Goal: Participate in discussion: Engage in conversation with other users on a specific topic

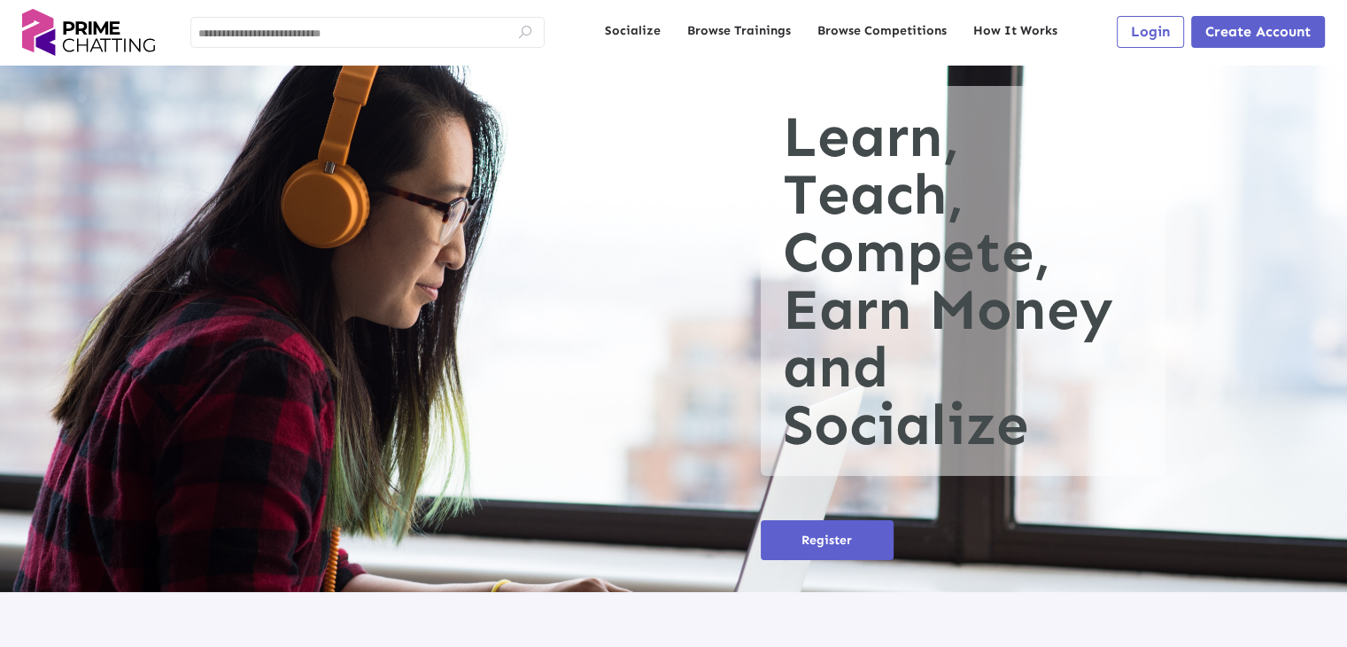
click at [1157, 29] on span "Login" at bounding box center [1150, 31] width 39 height 17
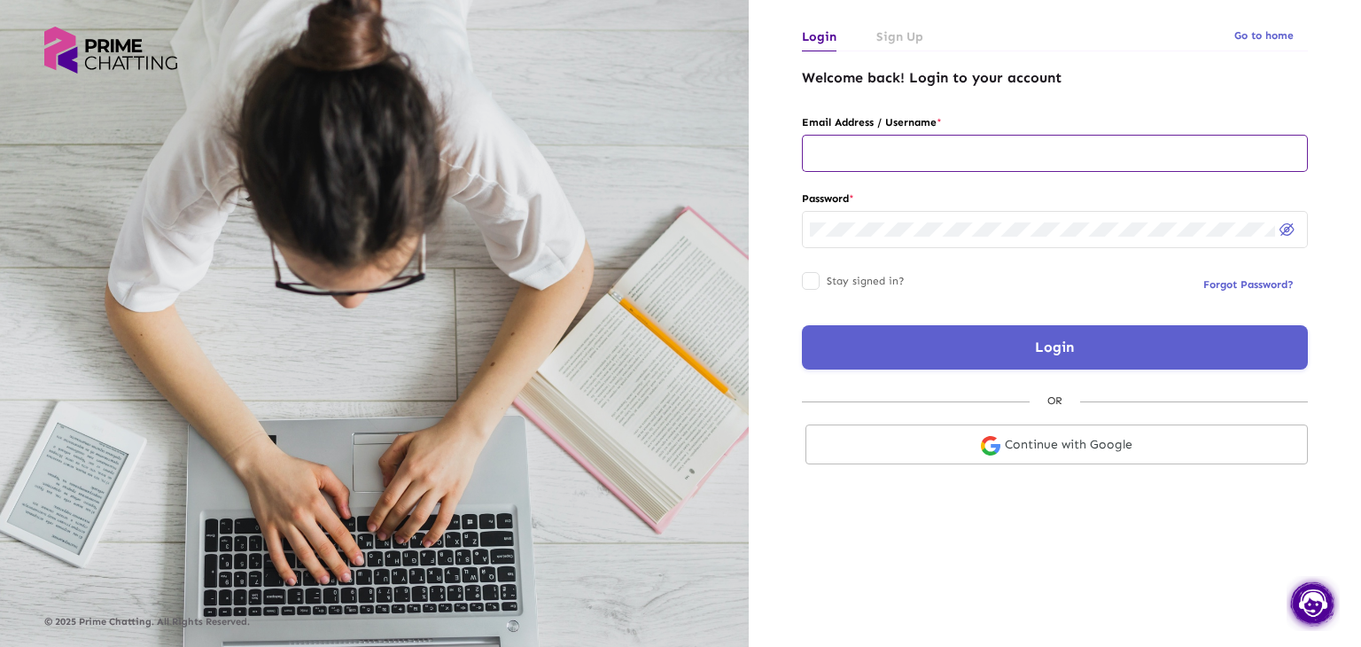
click at [863, 154] on input "text" at bounding box center [1055, 153] width 490 height 14
type input "**********"
click at [950, 353] on button "Login" at bounding box center [1055, 347] width 506 height 44
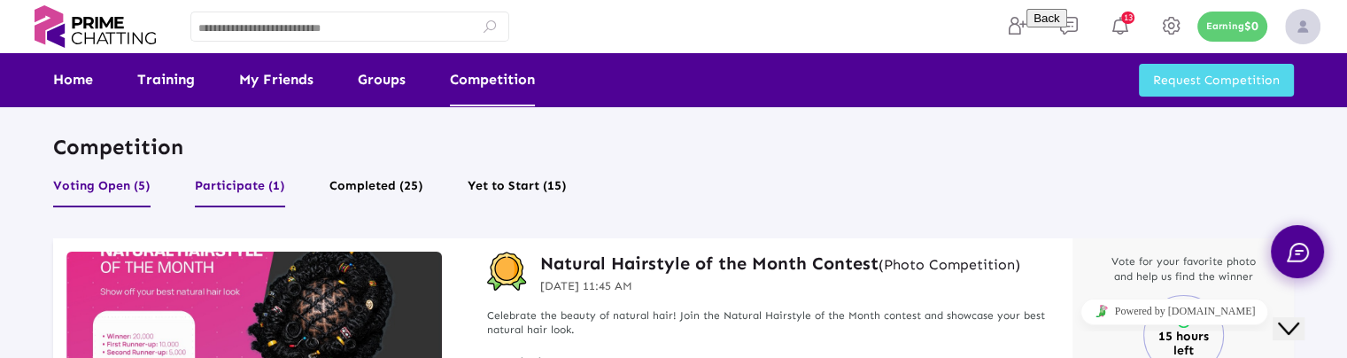
click at [265, 189] on button "Participate (1)" at bounding box center [240, 191] width 90 height 34
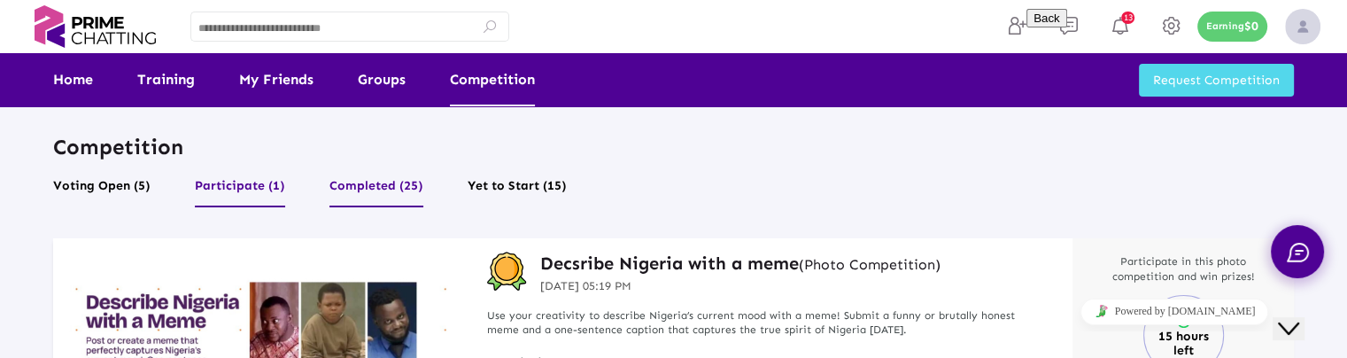
click at [352, 187] on button "Completed (25)" at bounding box center [377, 191] width 94 height 34
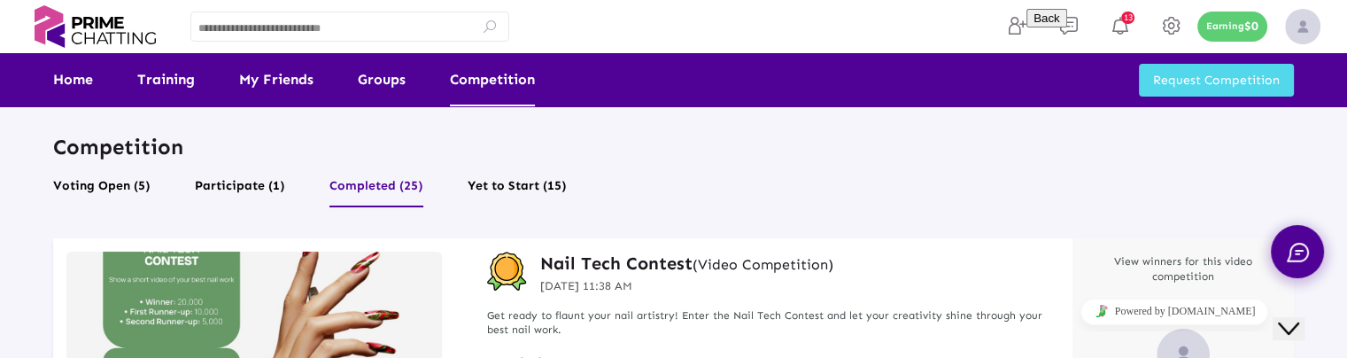
click at [1295, 317] on button "Close Chat This icon closes the chat window." at bounding box center [1289, 328] width 32 height 23
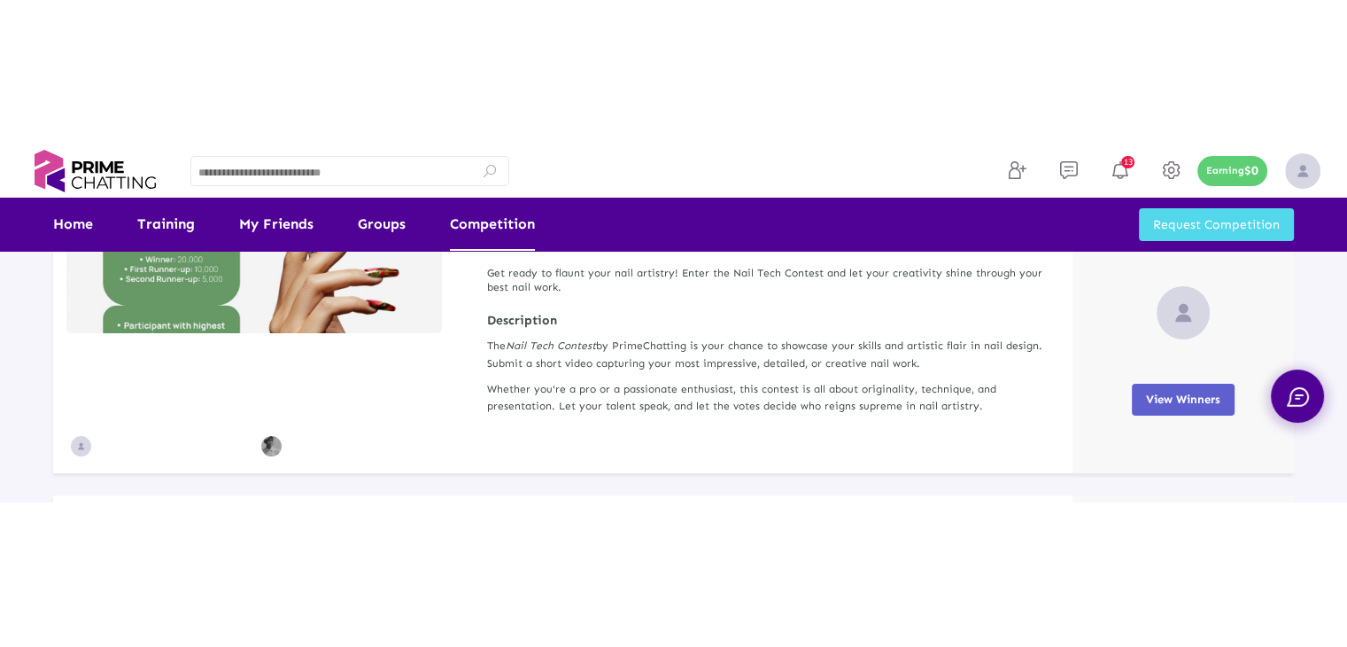
scroll to position [89, 0]
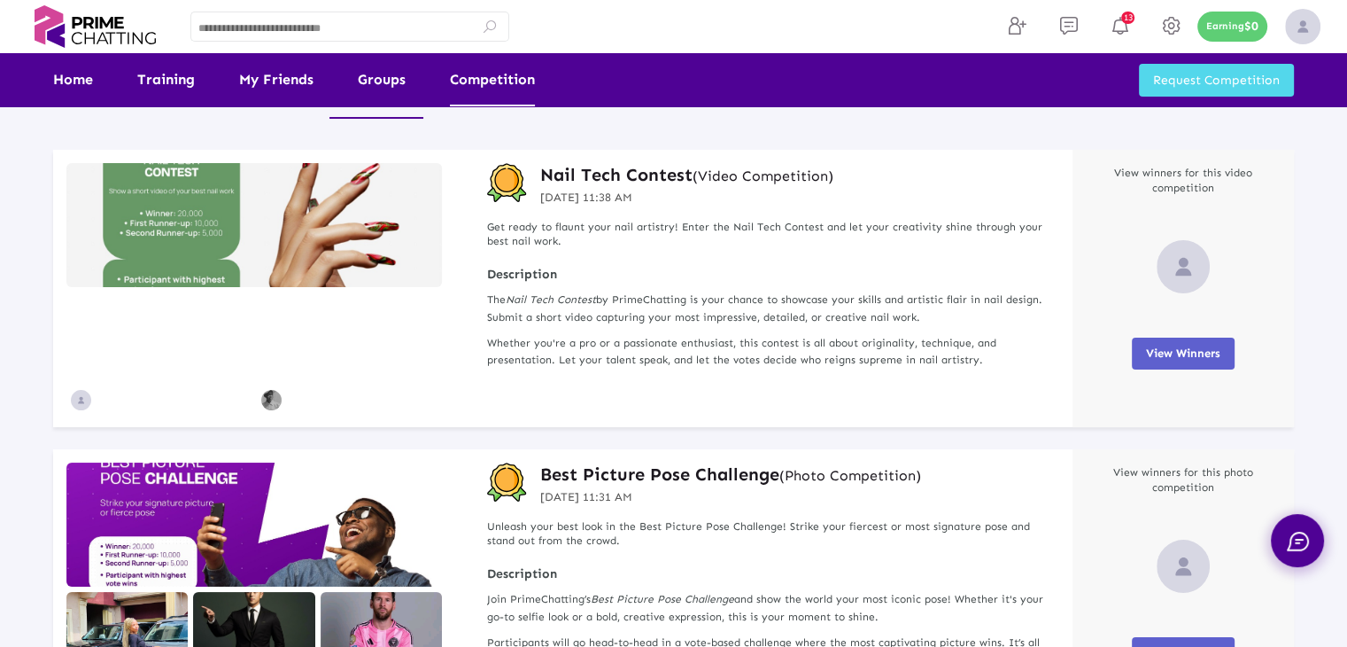
click at [472, 91] on link "Competition" at bounding box center [492, 79] width 85 height 53
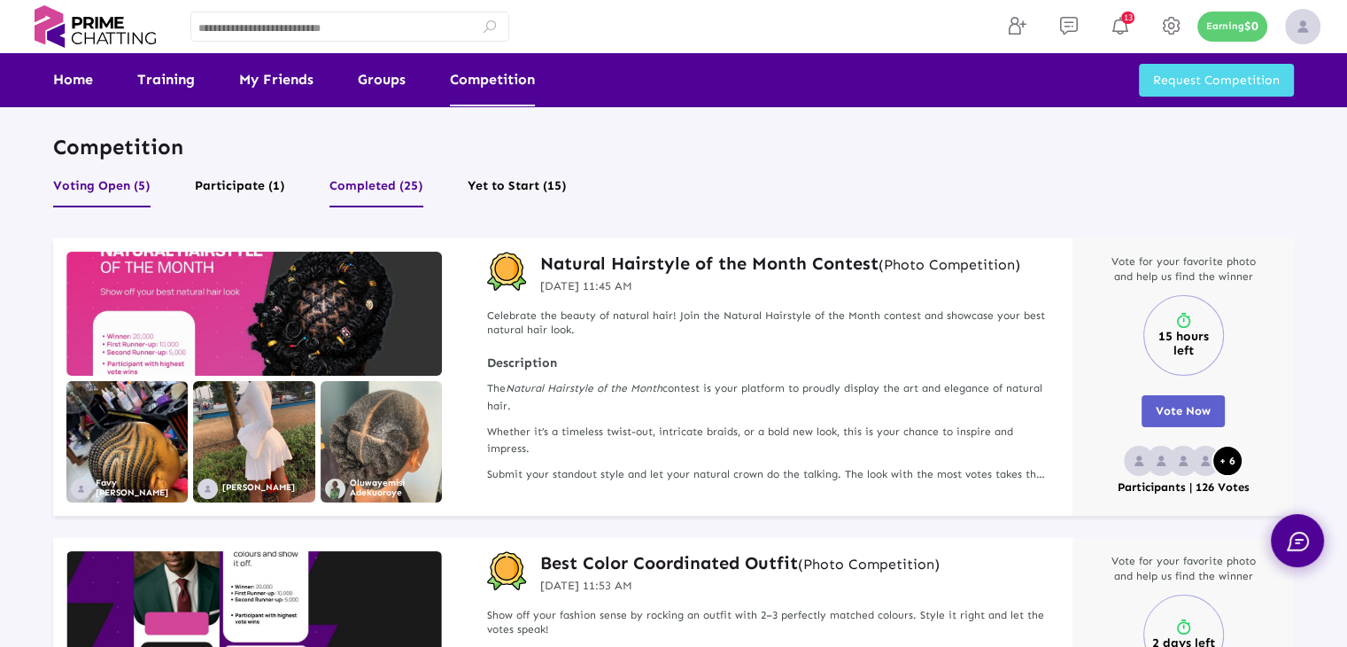
click at [392, 186] on button "Completed (25)" at bounding box center [377, 191] width 94 height 34
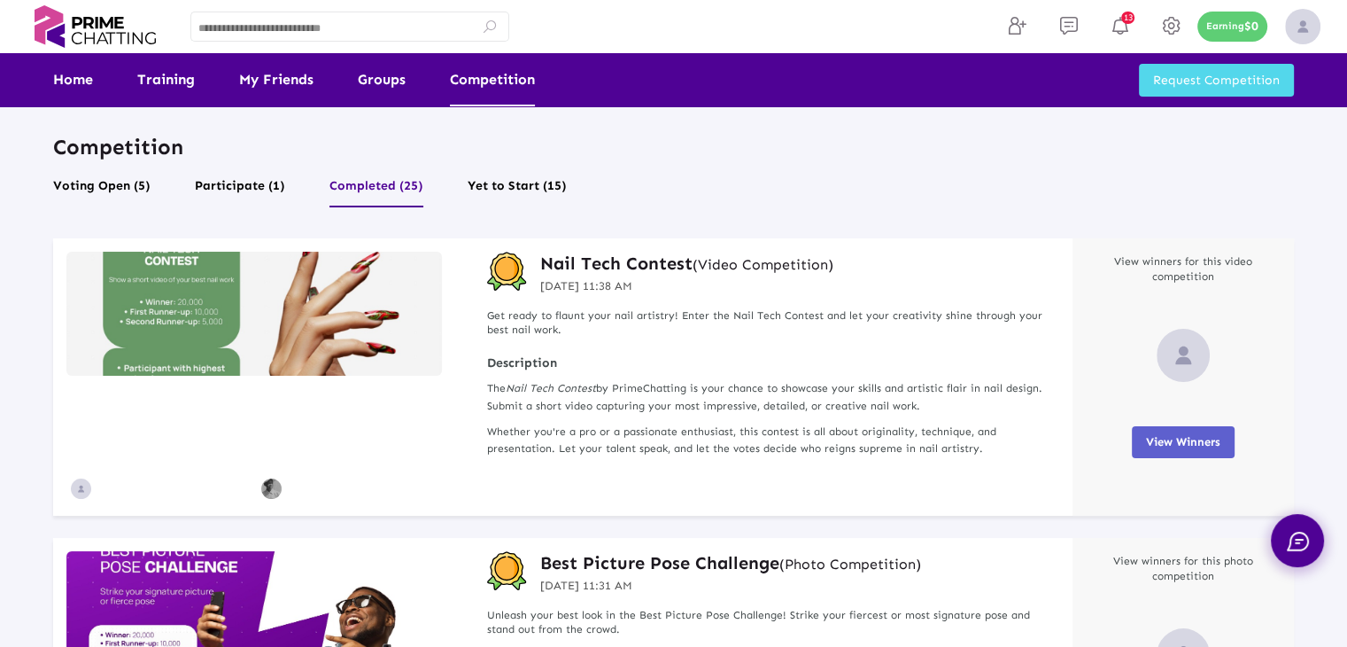
click at [557, 258] on h3 "Nail Tech Contest (Video Competition)" at bounding box center [686, 263] width 293 height 23
click at [602, 299] on div "Nail Tech Contest (Video Competition) [DATE] 11:38 AM Get ready to flaunt your …" at bounding box center [767, 376] width 612 height 277
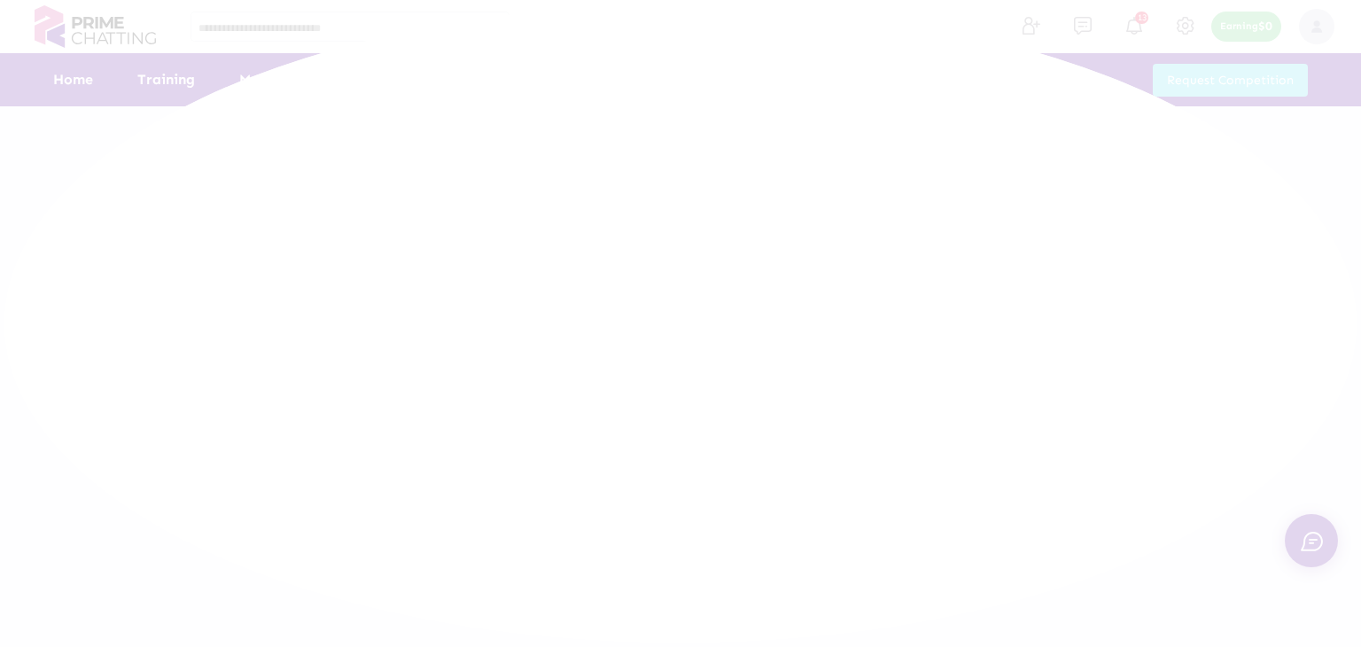
click at [586, 316] on div at bounding box center [680, 323] width 1361 height 647
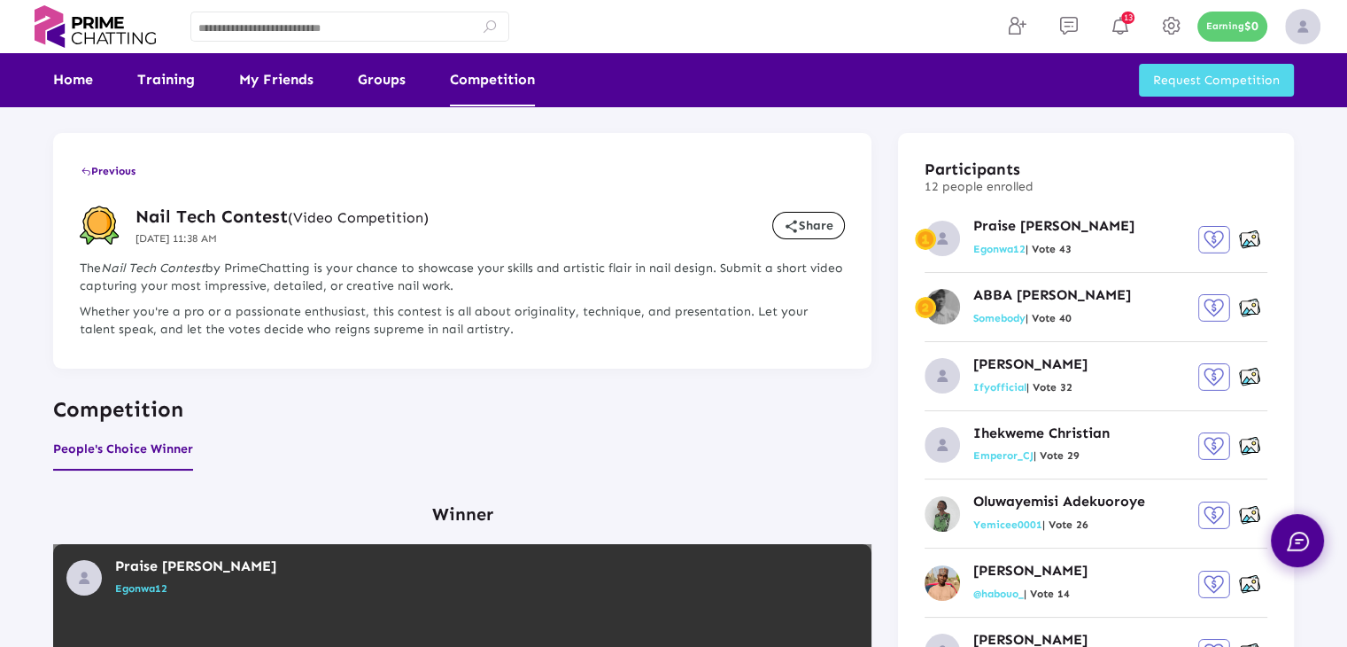
click at [469, 75] on link "Competition" at bounding box center [492, 79] width 85 height 53
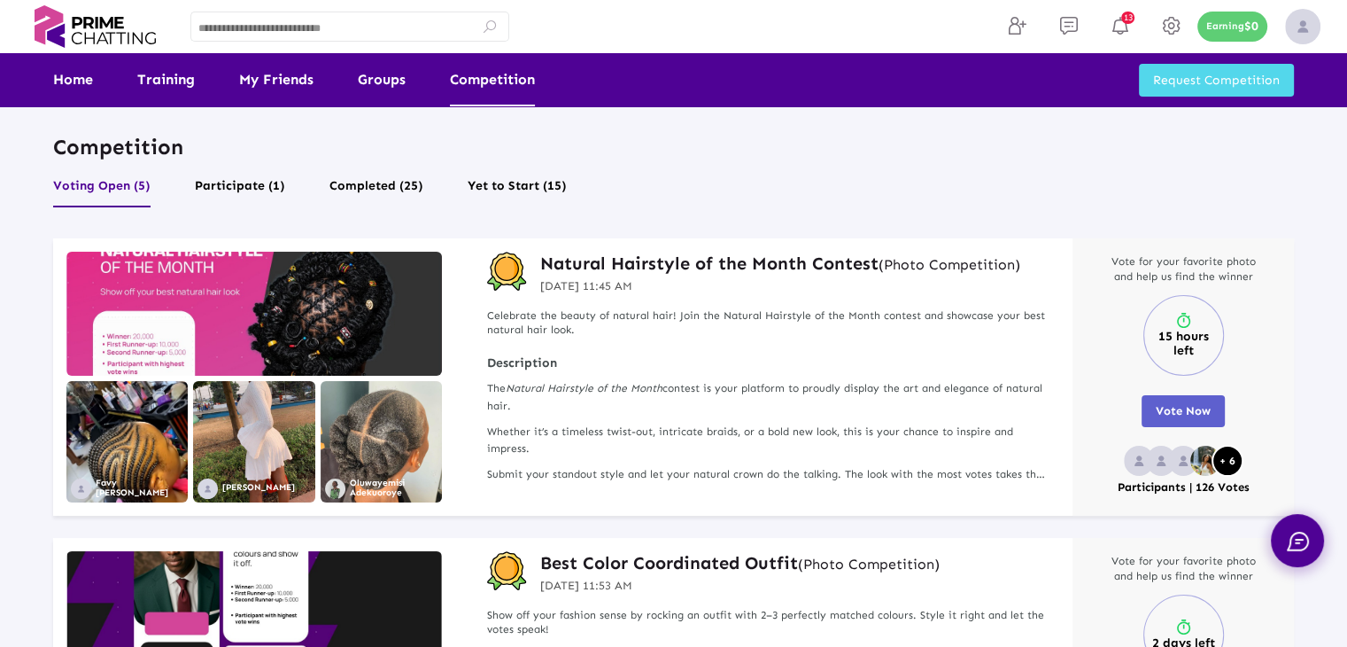
click at [570, 270] on h3 "Natural Hairstyle of the Month Contest (Photo Competition)" at bounding box center [780, 263] width 480 height 23
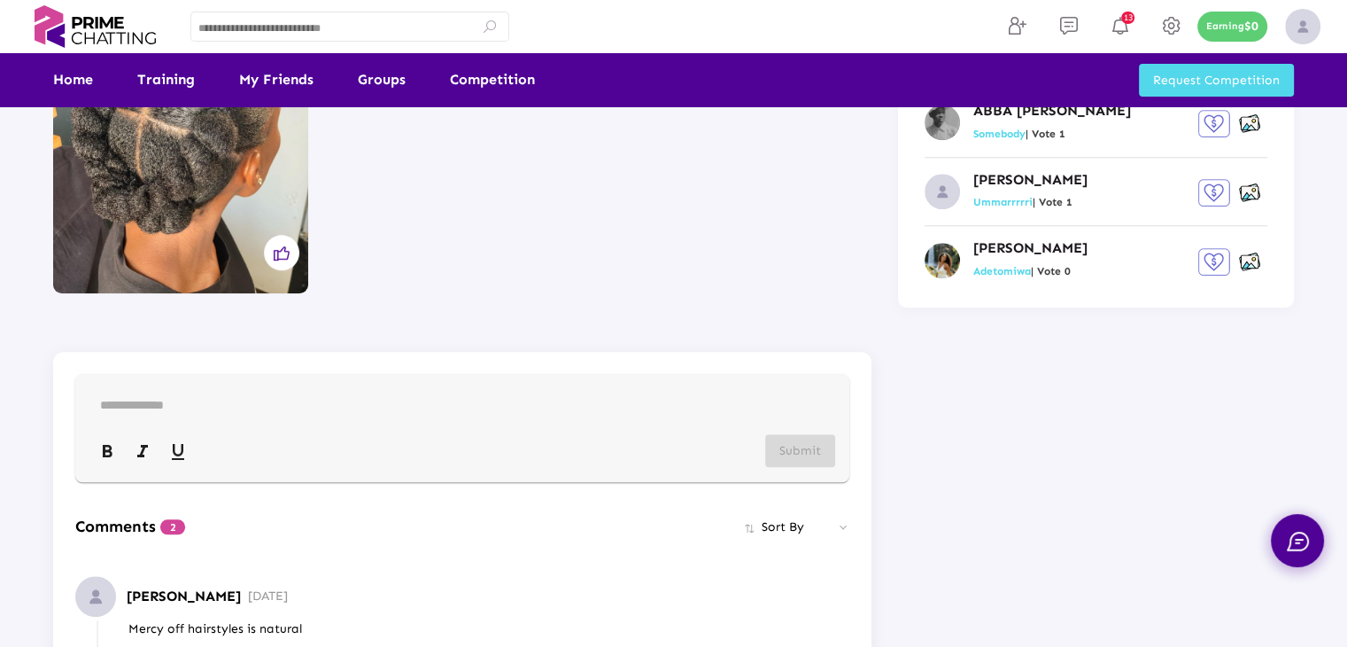
scroll to position [1958, 0]
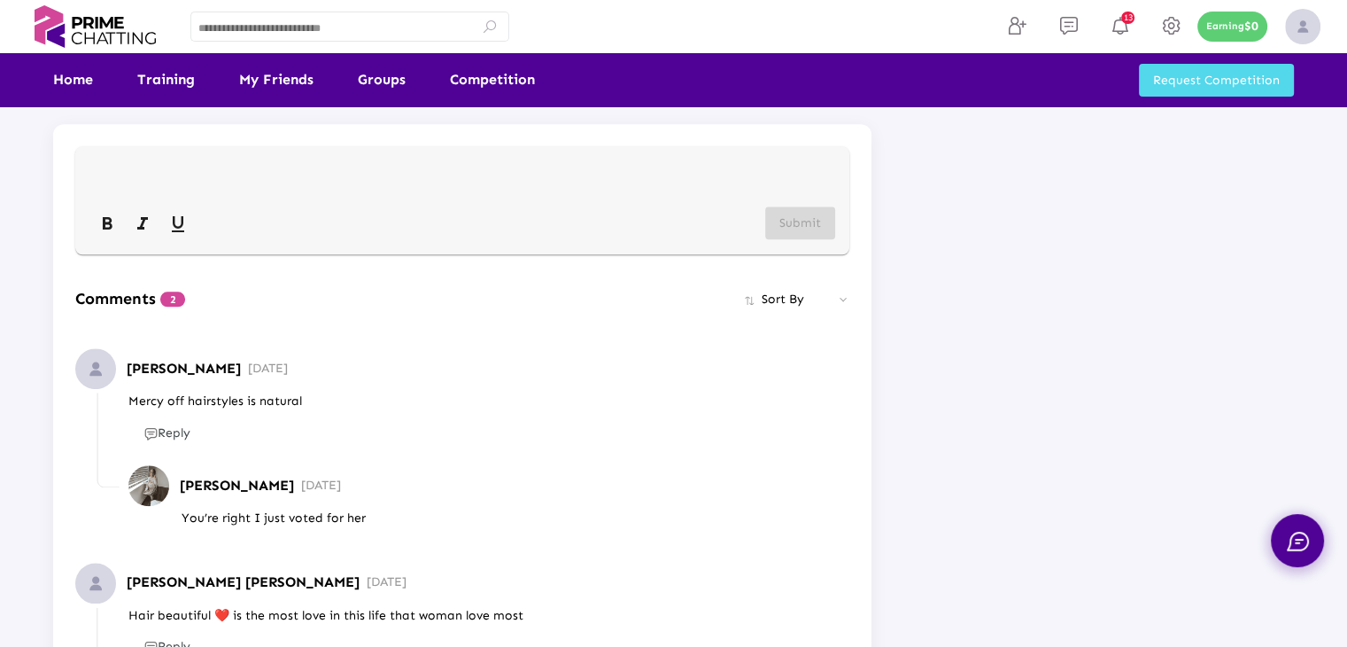
click at [247, 175] on div at bounding box center [462, 182] width 746 height 44
click at [791, 219] on span "Submit" at bounding box center [801, 222] width 42 height 15
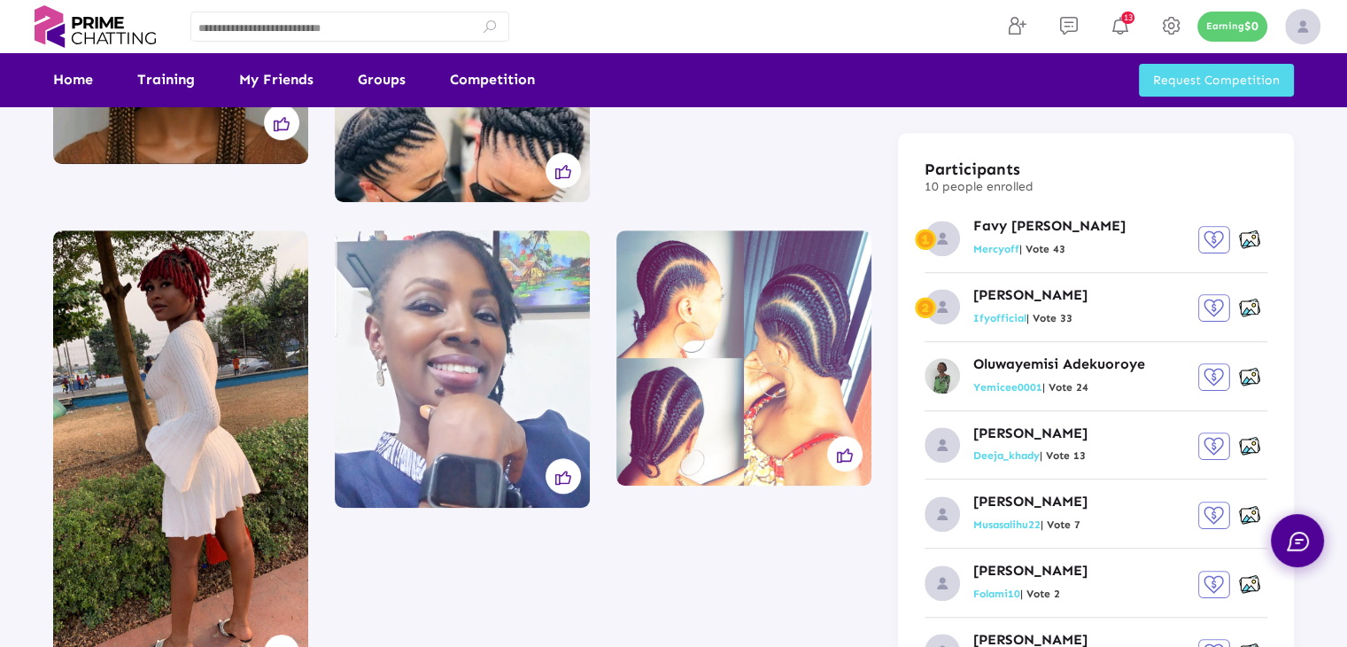
scroll to position [806, 0]
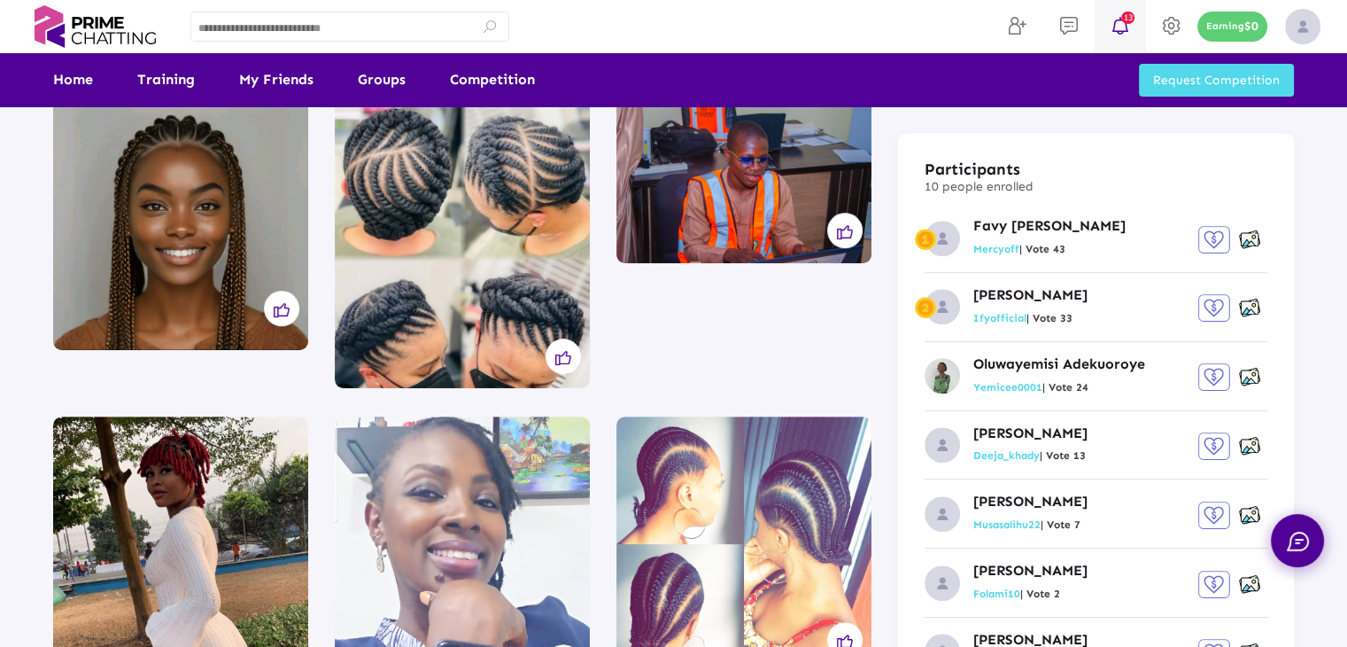
click at [1123, 21] on span "13" at bounding box center [1127, 18] width 13 height 12
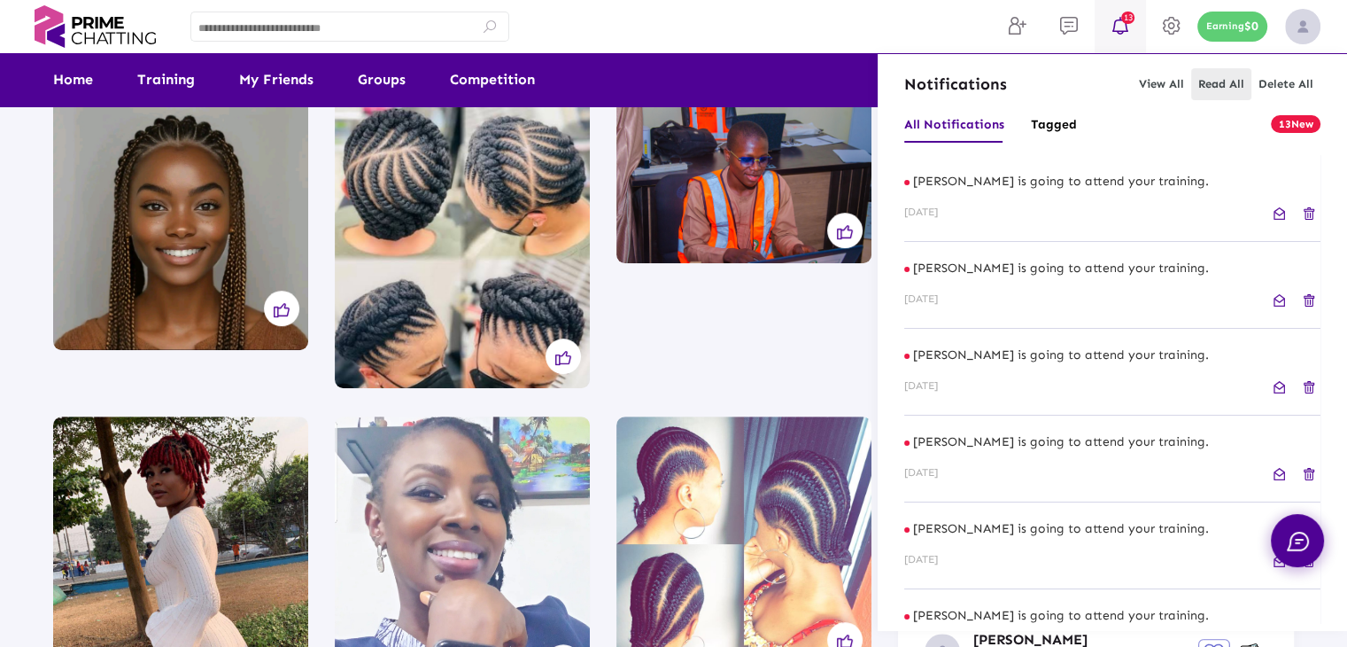
click at [1227, 83] on span "Read All" at bounding box center [1222, 83] width 46 height 13
click at [917, 22] on div at bounding box center [673, 323] width 1347 height 647
